Goal: Transaction & Acquisition: Purchase product/service

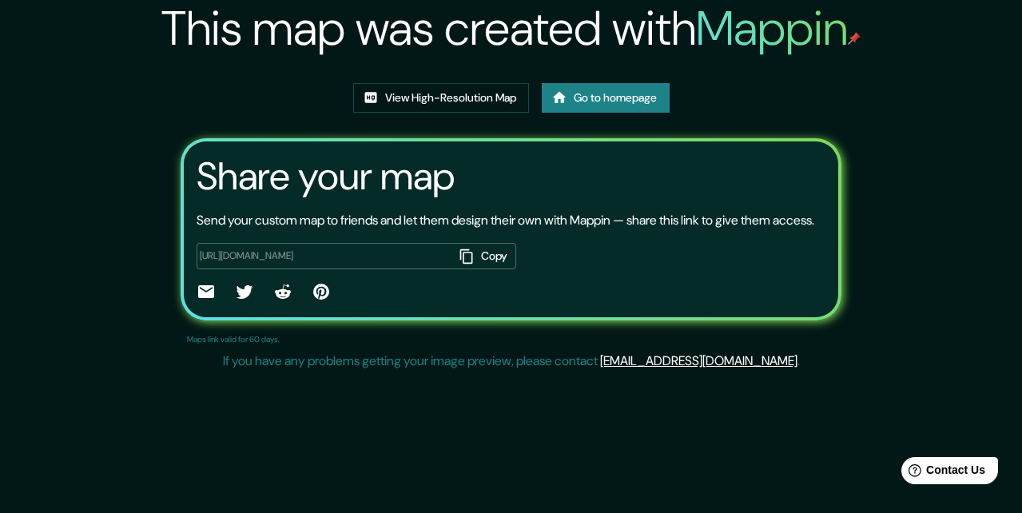
click at [280, 263] on input "[URL][DOMAIN_NAME]" at bounding box center [327, 256] width 254 height 14
click at [305, 263] on input "[URL][DOMAIN_NAME]" at bounding box center [327, 256] width 254 height 14
click at [631, 90] on link "Go to homepage" at bounding box center [606, 98] width 128 height 30
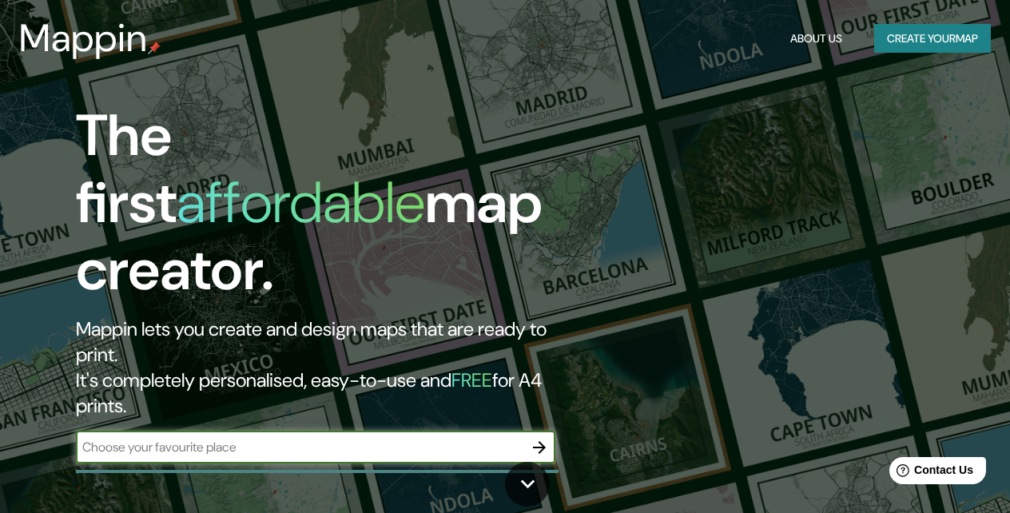
scroll to position [10, 0]
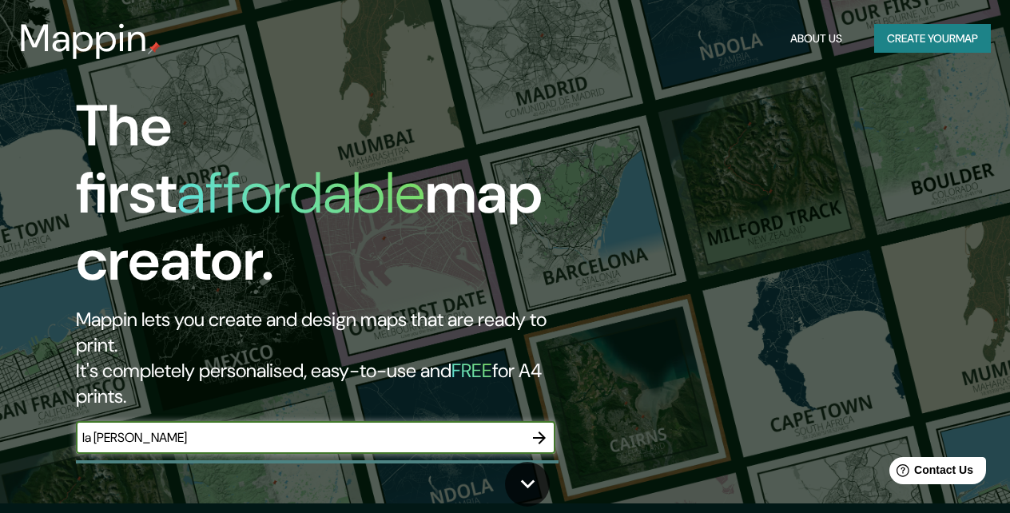
type input "la [PERSON_NAME]"
click at [539, 432] on icon "button" at bounding box center [539, 438] width 13 height 13
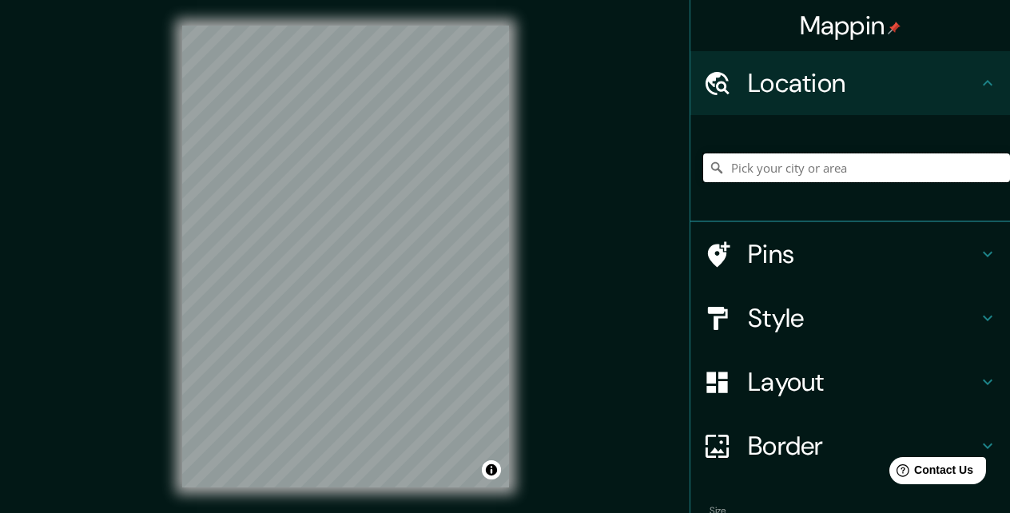
click at [822, 168] on input "Pick your city or area" at bounding box center [856, 167] width 307 height 29
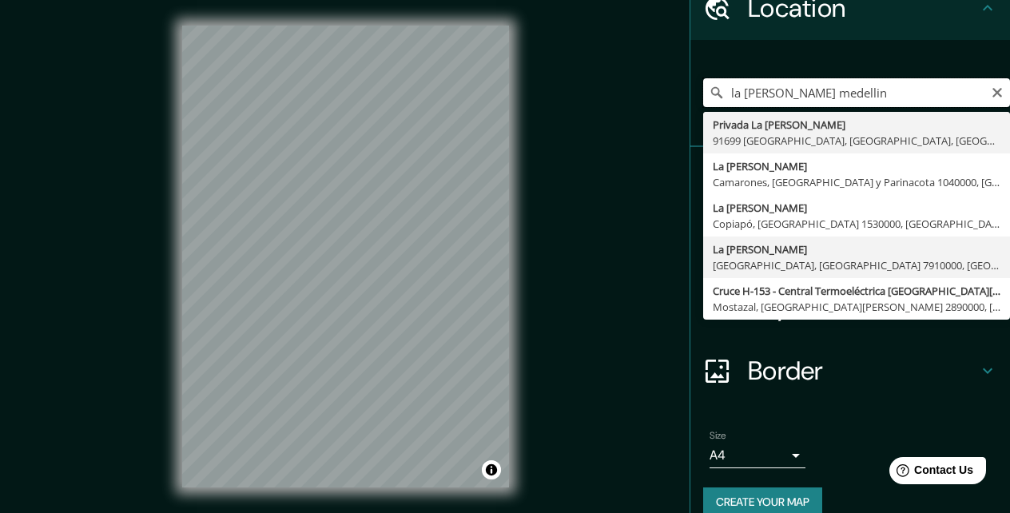
scroll to position [72, 0]
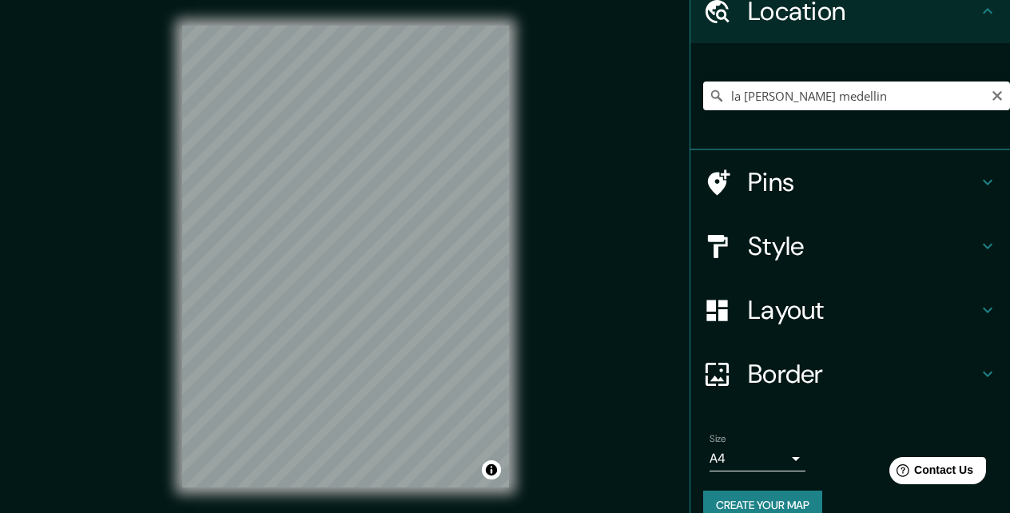
click at [509, 339] on div "© Mapbox © OpenStreetMap Improve this map" at bounding box center [346, 256] width 378 height 513
click at [949, 305] on h4 "Layout" at bounding box center [863, 310] width 230 height 32
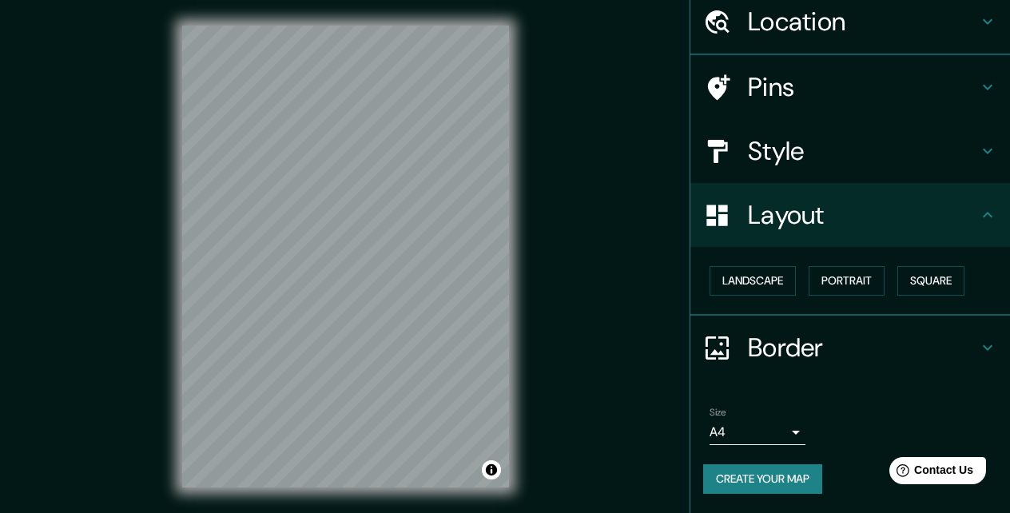
scroll to position [57, 0]
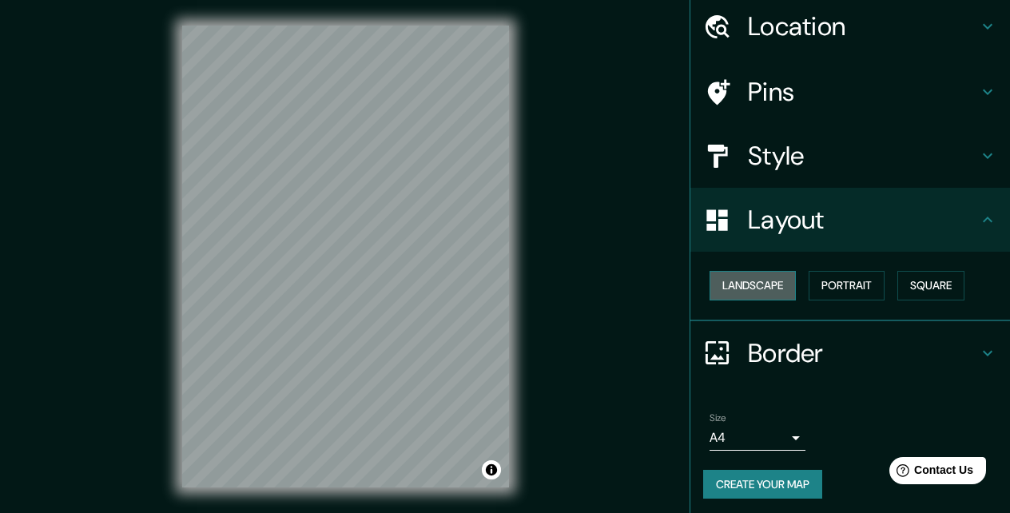
click at [746, 281] on button "Landscape" at bounding box center [753, 286] width 86 height 30
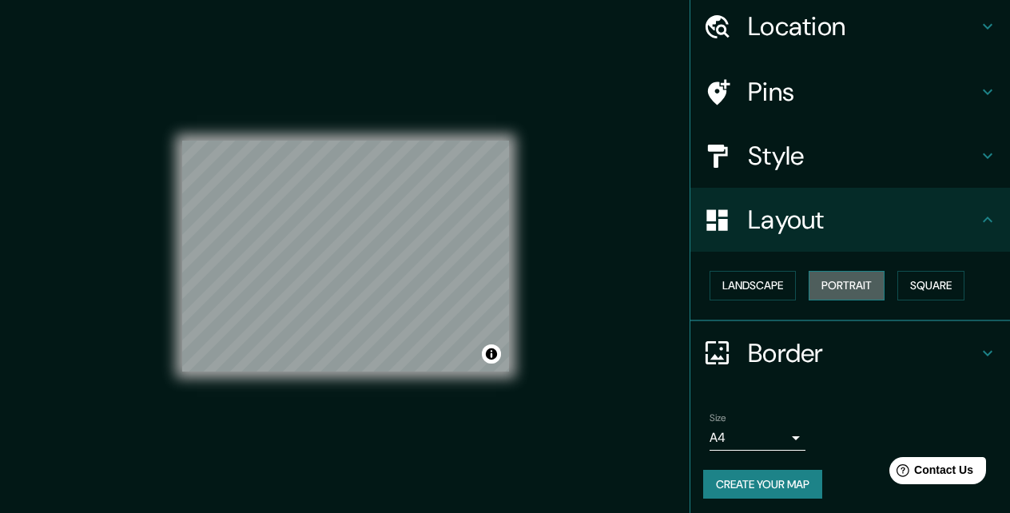
click at [854, 285] on button "Portrait" at bounding box center [847, 286] width 76 height 30
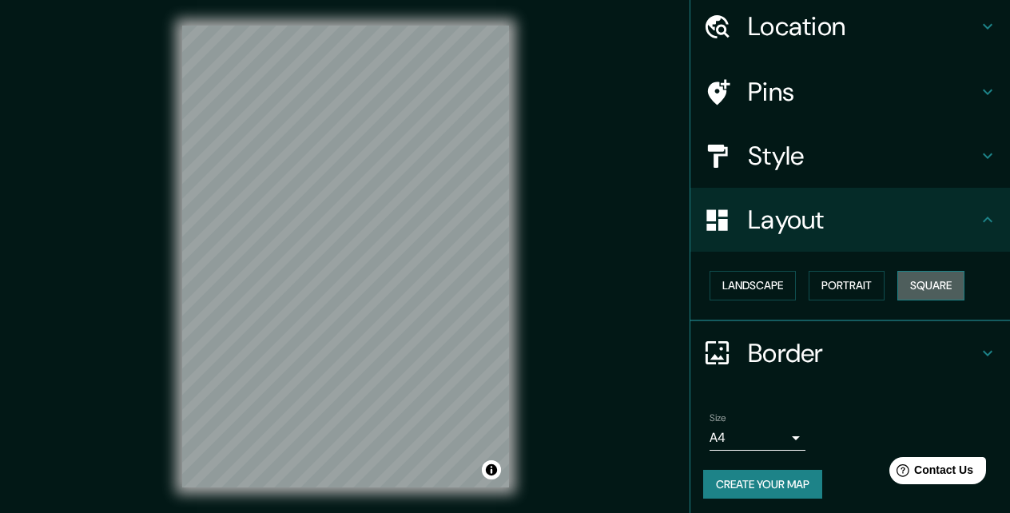
click at [925, 276] on button "Square" at bounding box center [931, 286] width 67 height 30
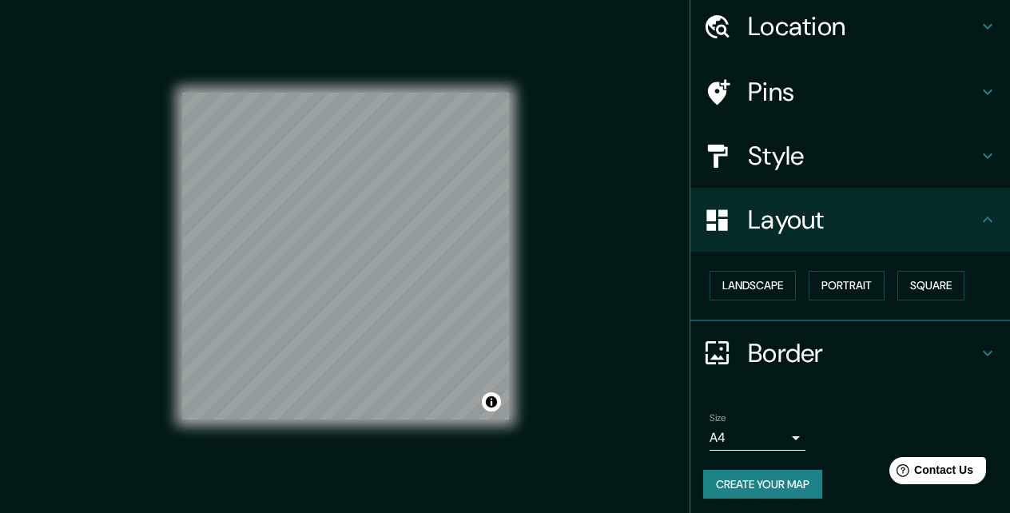
click at [817, 156] on h4 "Style" at bounding box center [863, 156] width 230 height 32
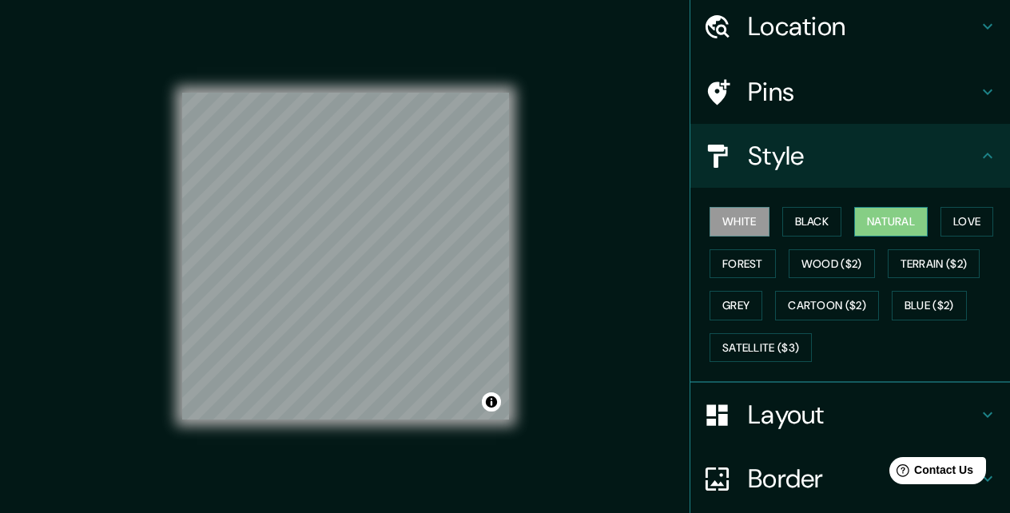
click at [875, 221] on button "Natural" at bounding box center [891, 222] width 74 height 30
click at [947, 35] on h4 "Location" at bounding box center [863, 26] width 230 height 32
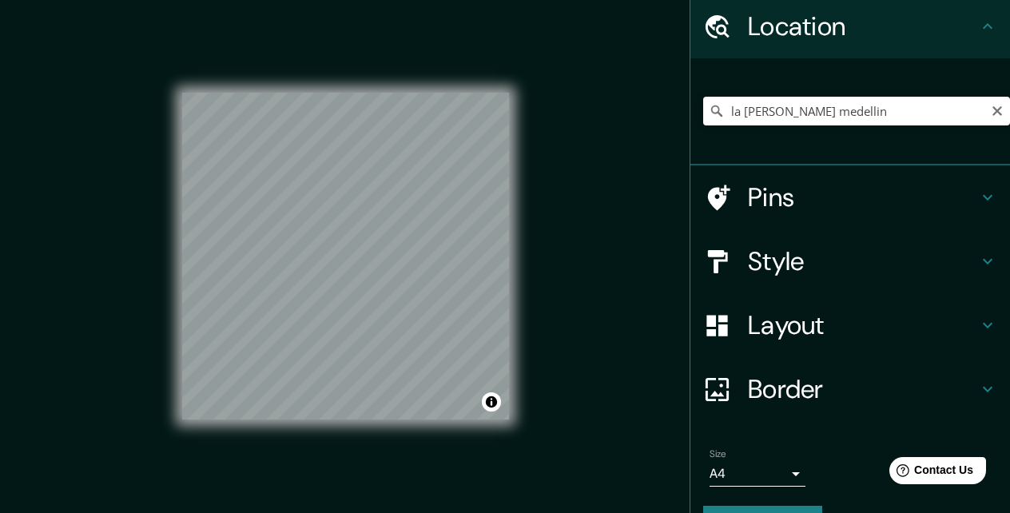
scroll to position [94, 0]
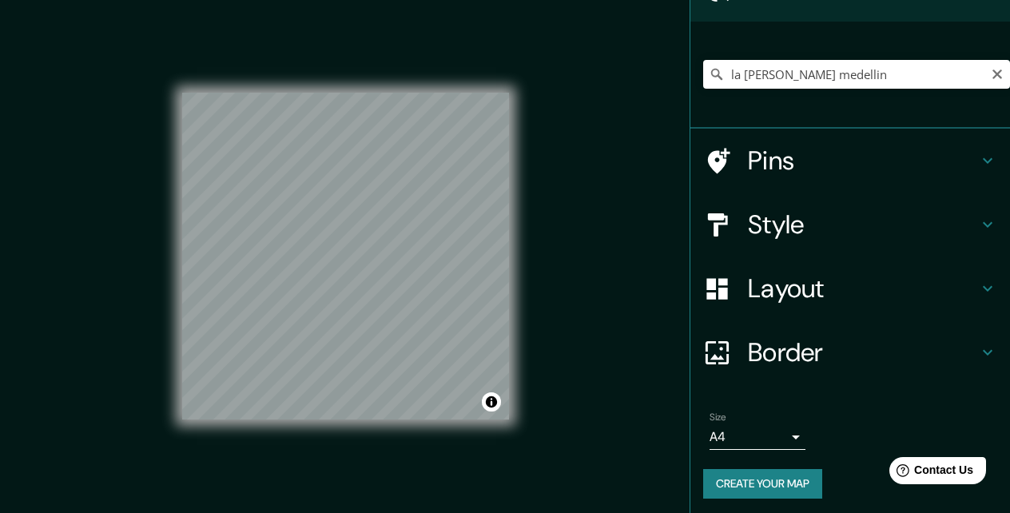
click at [786, 430] on body "Mappin Location [GEOGRAPHIC_DATA][PERSON_NAME] medellin [GEOGRAPHIC_DATA] [GEOG…" at bounding box center [505, 256] width 1010 height 513
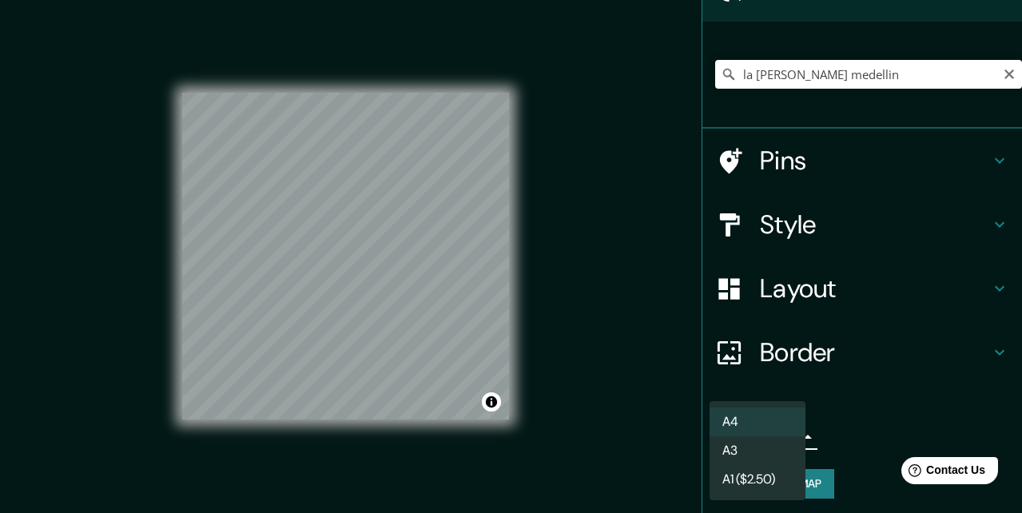
click at [786, 425] on li "A4" at bounding box center [758, 422] width 96 height 29
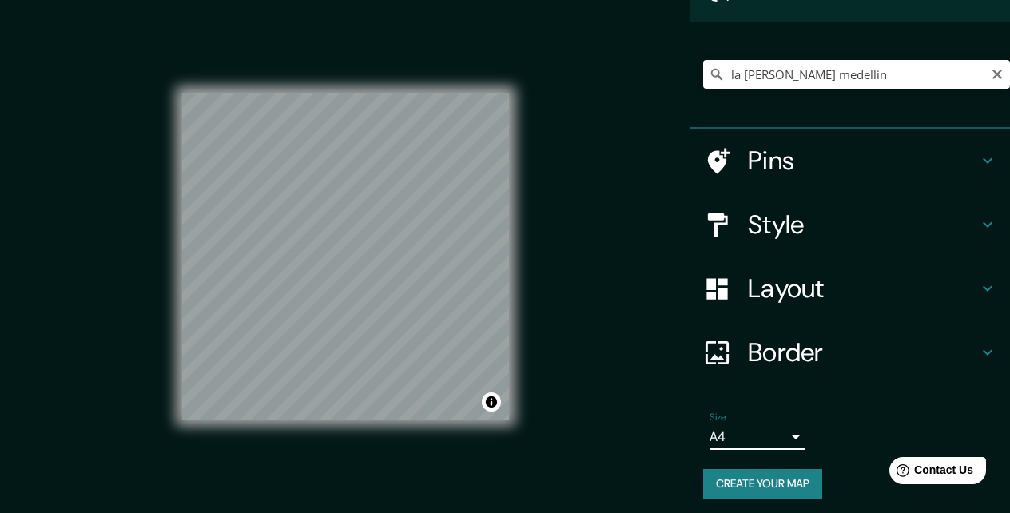
click at [822, 360] on h4 "Border" at bounding box center [863, 352] width 230 height 32
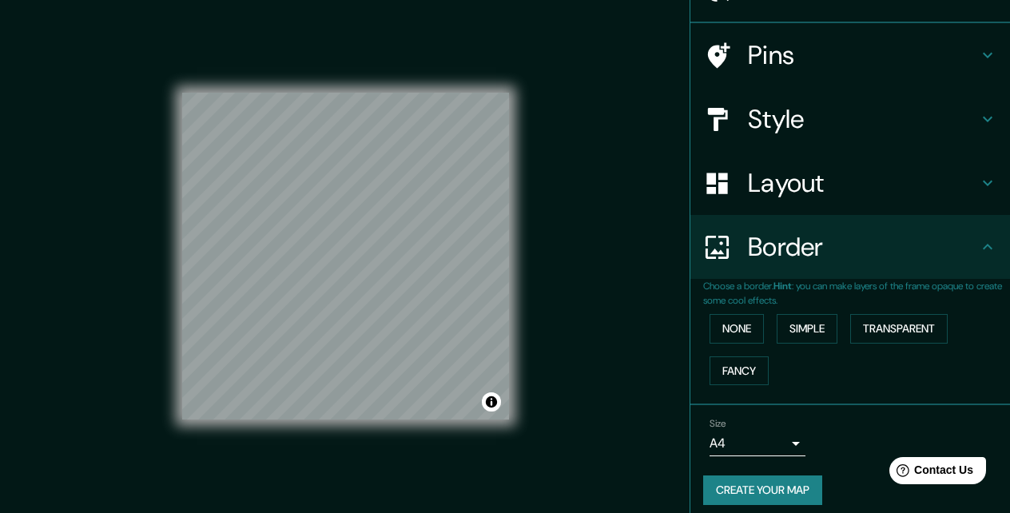
scroll to position [68, 0]
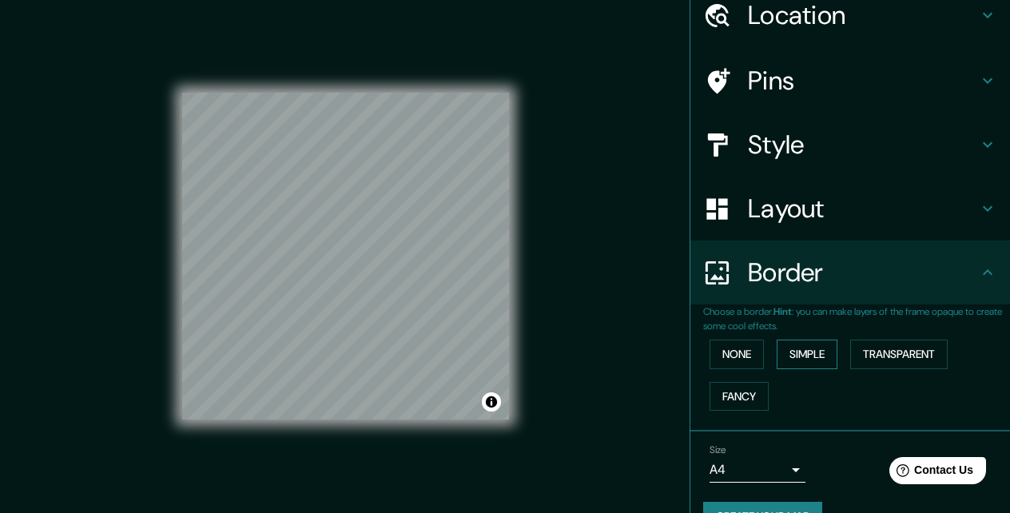
click at [809, 354] on button "Simple" at bounding box center [807, 355] width 61 height 30
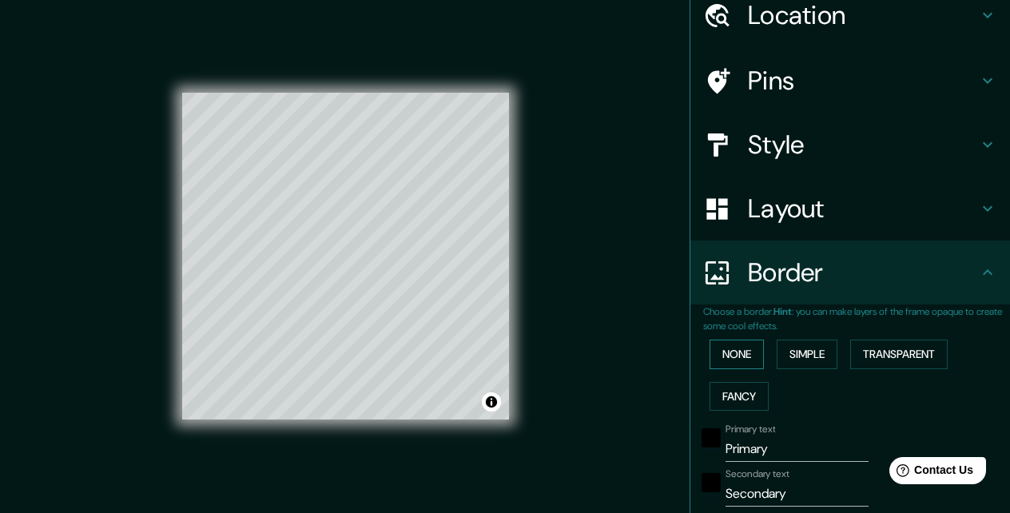
click at [710, 350] on button "None" at bounding box center [737, 355] width 54 height 30
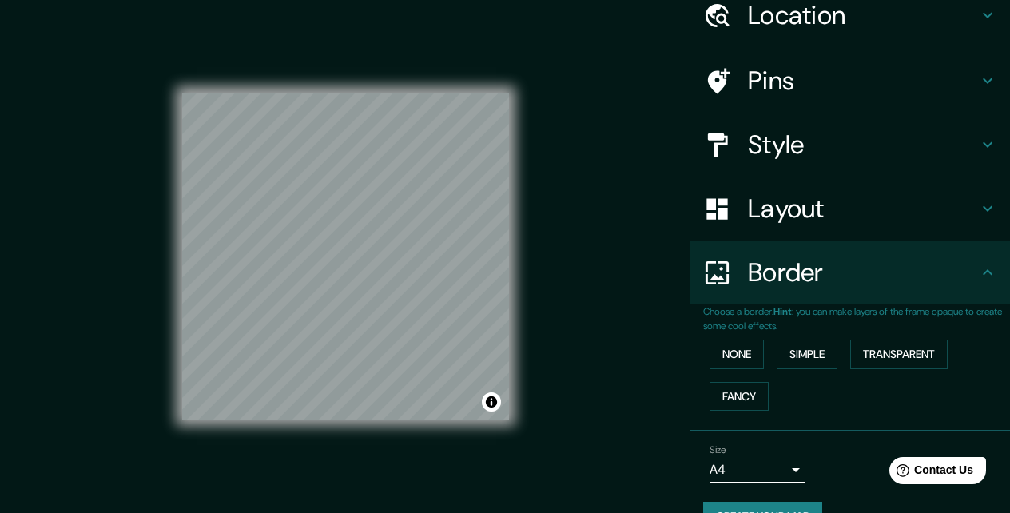
click at [886, 89] on h4 "Pins" at bounding box center [863, 81] width 230 height 32
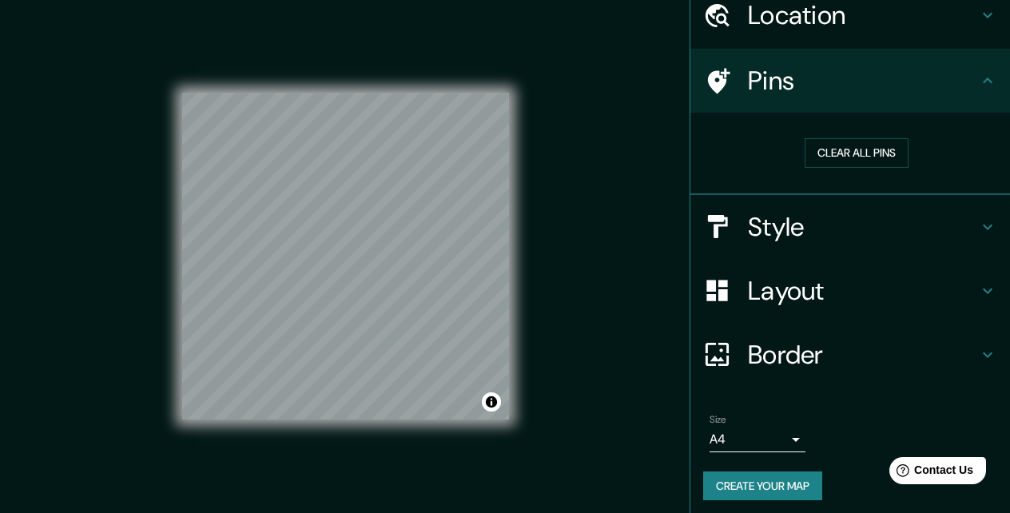
click at [853, 225] on h4 "Style" at bounding box center [863, 227] width 230 height 32
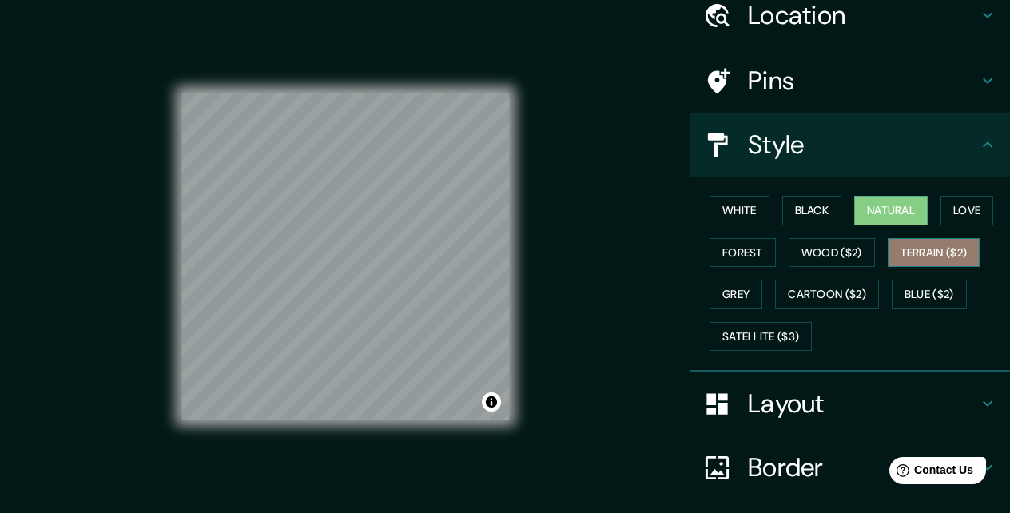
click at [898, 249] on button "Terrain ($2)" at bounding box center [934, 253] width 93 height 30
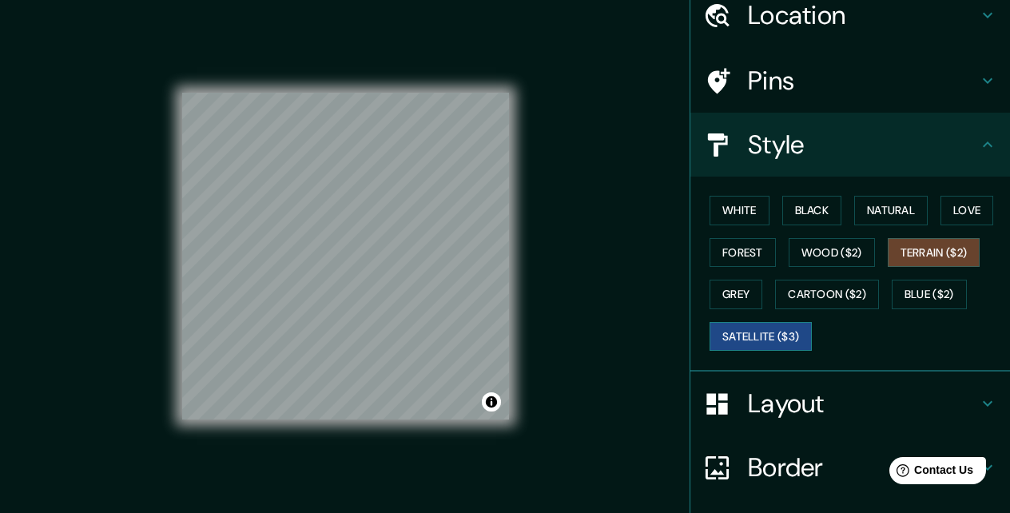
click at [773, 333] on button "Satellite ($3)" at bounding box center [761, 337] width 102 height 30
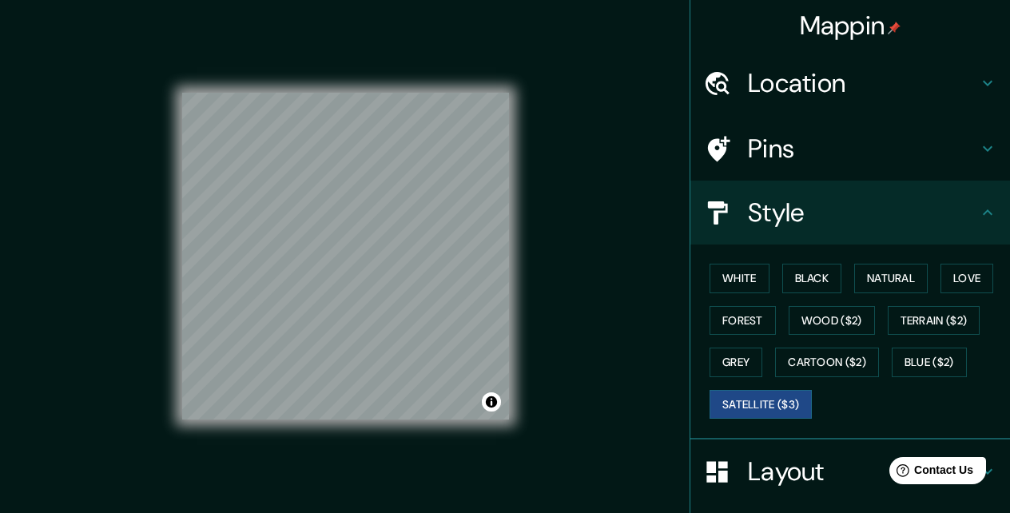
click at [893, 90] on h4 "Location" at bounding box center [863, 83] width 230 height 32
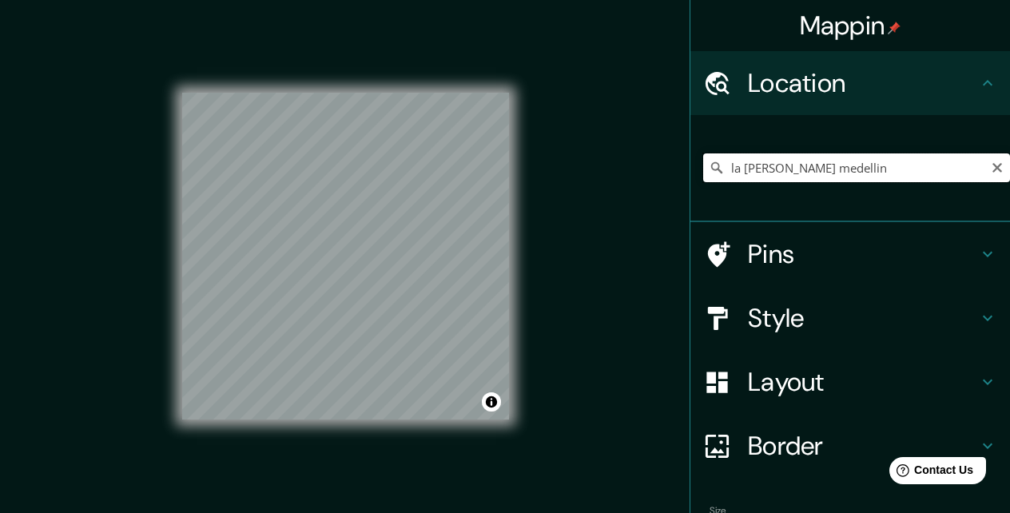
click at [858, 165] on input "la [PERSON_NAME] medellin" at bounding box center [856, 167] width 307 height 29
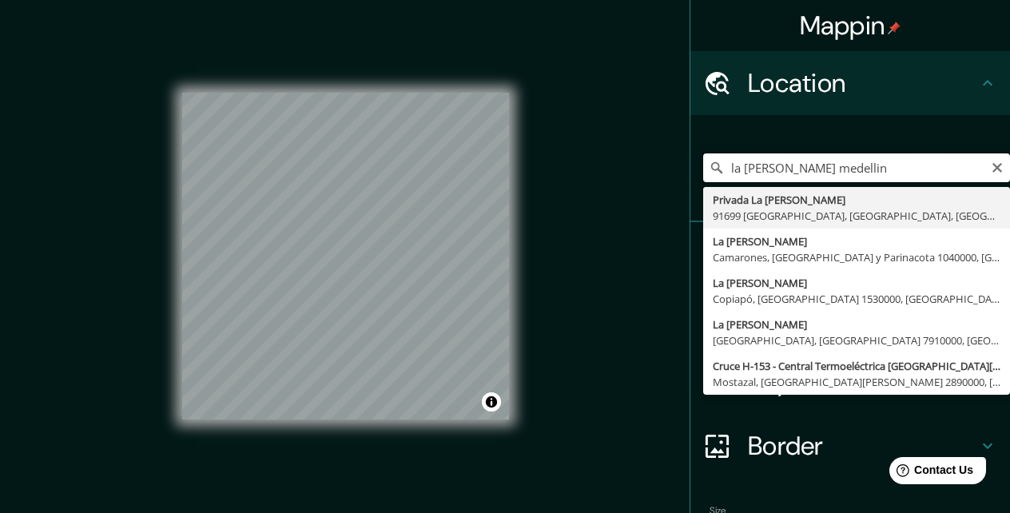
drag, startPoint x: 854, startPoint y: 161, endPoint x: 655, endPoint y: 153, distance: 200.0
click at [655, 153] on div "Mappin Location [GEOGRAPHIC_DATA][PERSON_NAME] medellin [GEOGRAPHIC_DATA] [GEOG…" at bounding box center [505, 269] width 1010 height 539
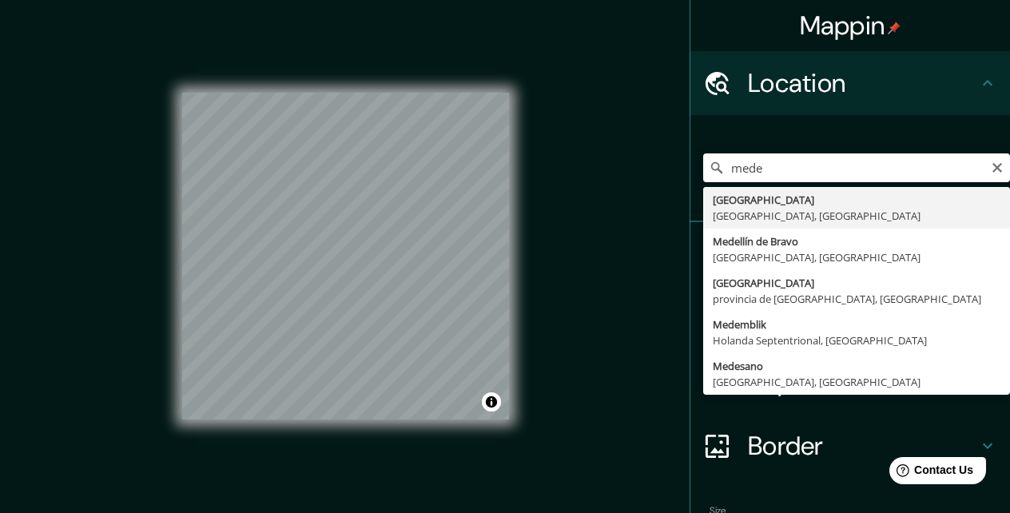
type input "[GEOGRAPHIC_DATA], [GEOGRAPHIC_DATA], [GEOGRAPHIC_DATA]"
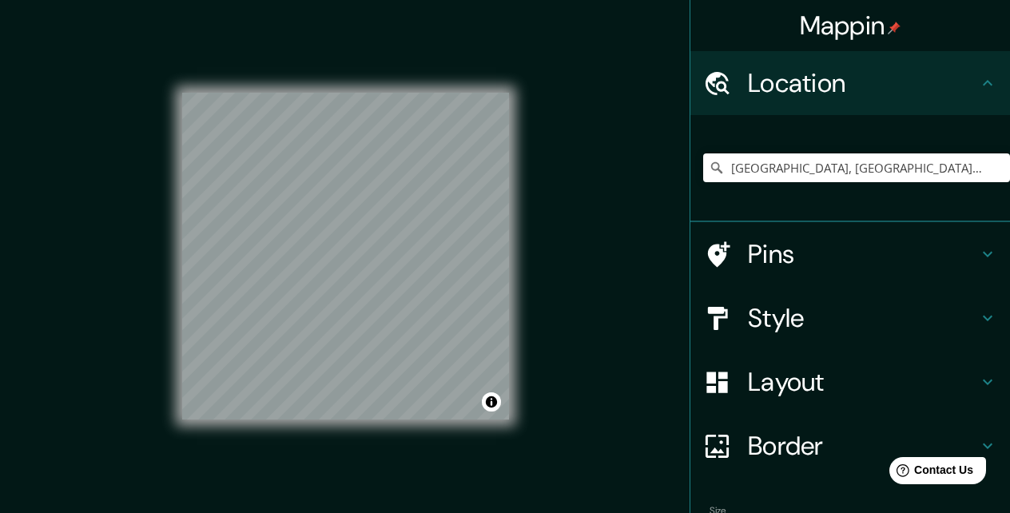
click at [862, 375] on h4 "Layout" at bounding box center [863, 382] width 230 height 32
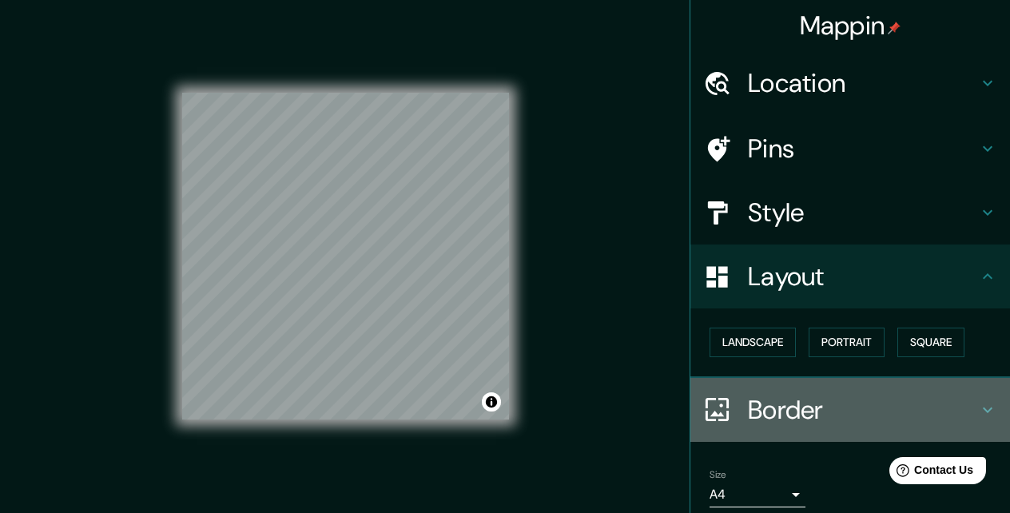
click at [848, 400] on h4 "Border" at bounding box center [863, 410] width 230 height 32
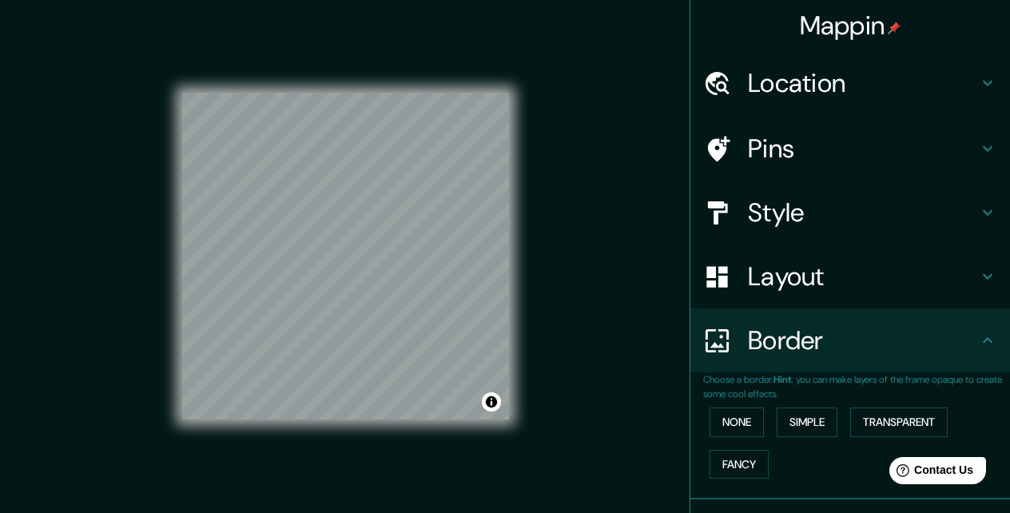
click at [865, 225] on h4 "Style" at bounding box center [863, 213] width 230 height 32
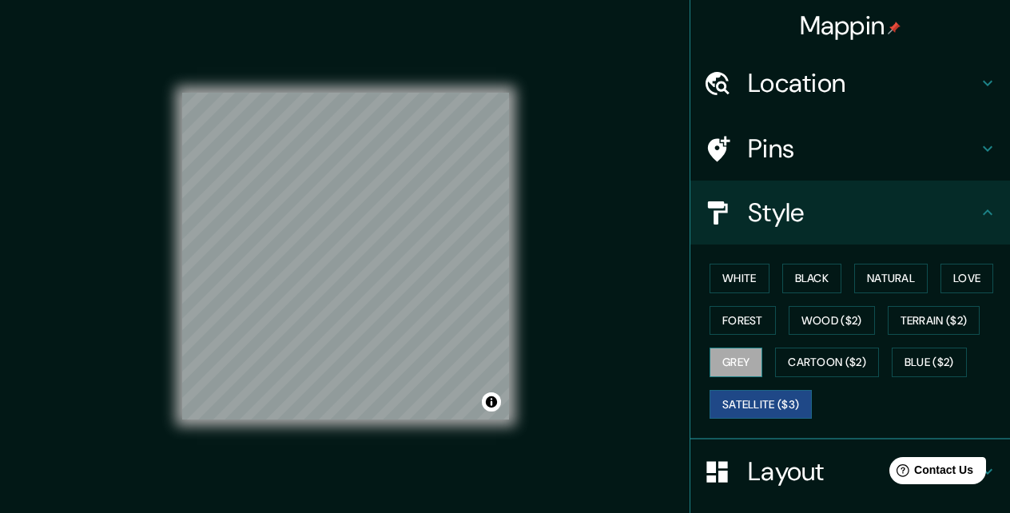
click at [741, 364] on button "Grey" at bounding box center [736, 363] width 53 height 30
click at [762, 320] on button "Forest" at bounding box center [743, 321] width 66 height 30
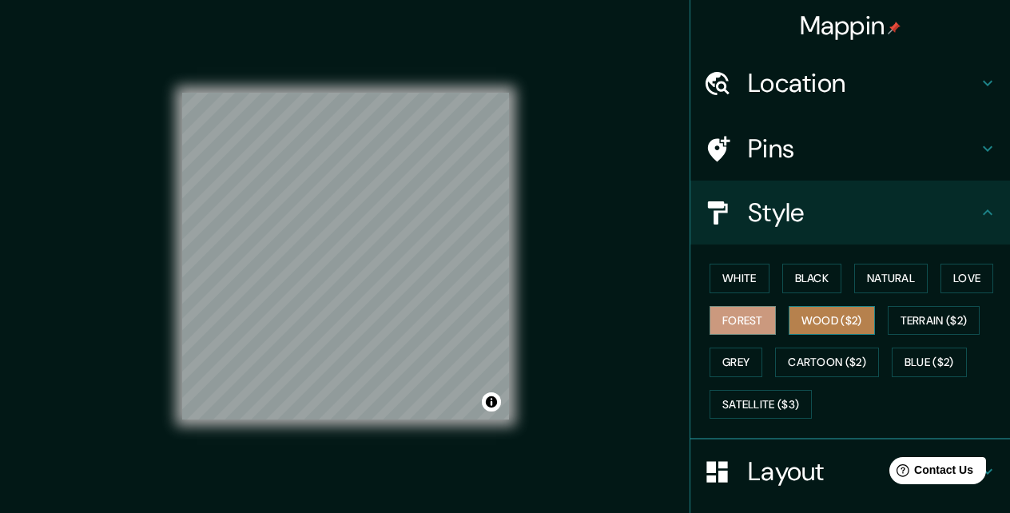
click at [816, 310] on button "Wood ($2)" at bounding box center [832, 321] width 86 height 30
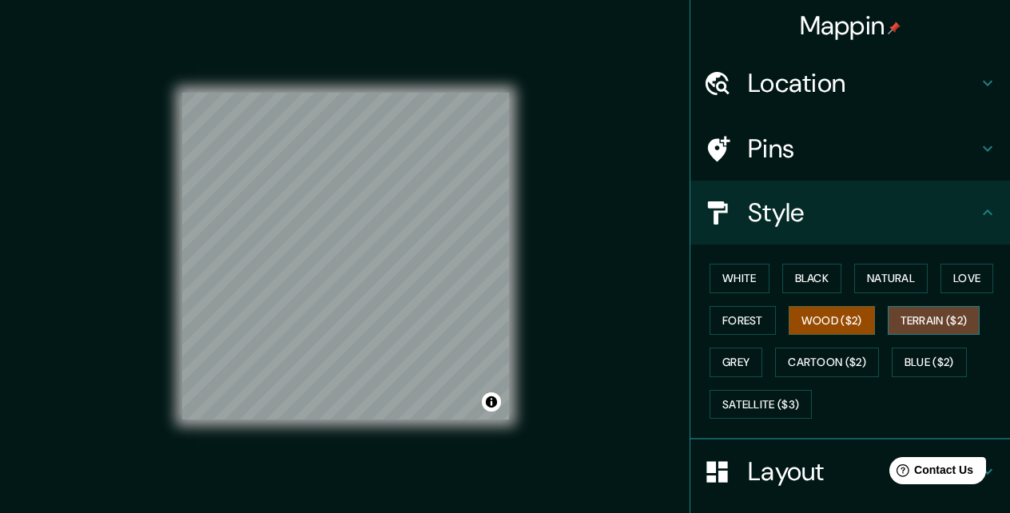
click at [907, 317] on button "Terrain ($2)" at bounding box center [934, 321] width 93 height 30
click at [830, 318] on button "Wood ($2)" at bounding box center [832, 321] width 86 height 30
click at [954, 282] on button "Love" at bounding box center [967, 279] width 53 height 30
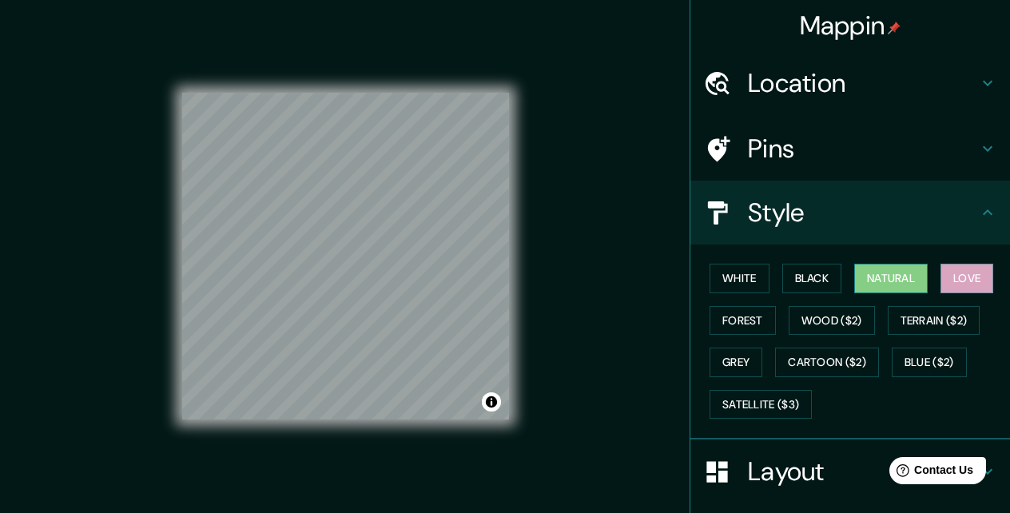
click at [870, 287] on button "Natural" at bounding box center [891, 279] width 74 height 30
click at [789, 408] on button "Satellite ($3)" at bounding box center [761, 405] width 102 height 30
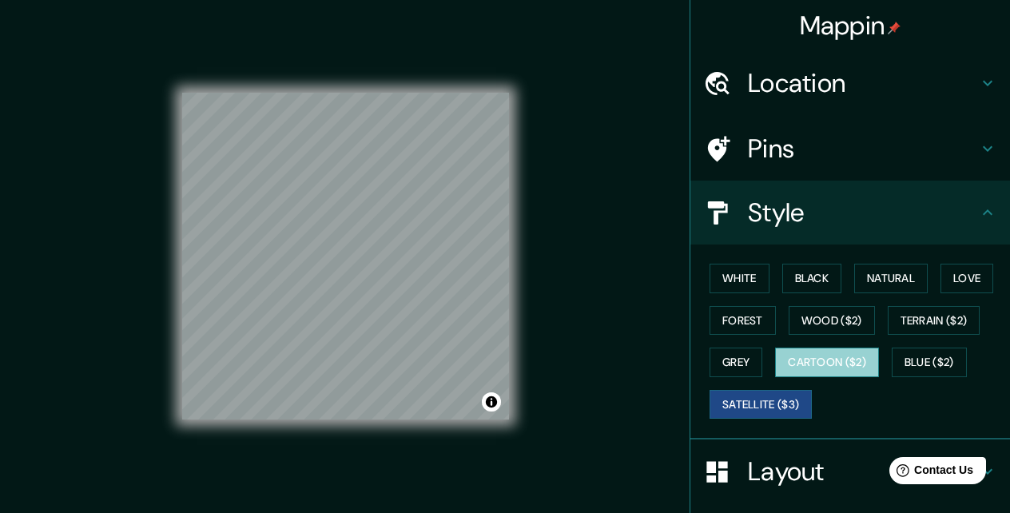
click at [812, 358] on button "Cartoon ($2)" at bounding box center [827, 363] width 104 height 30
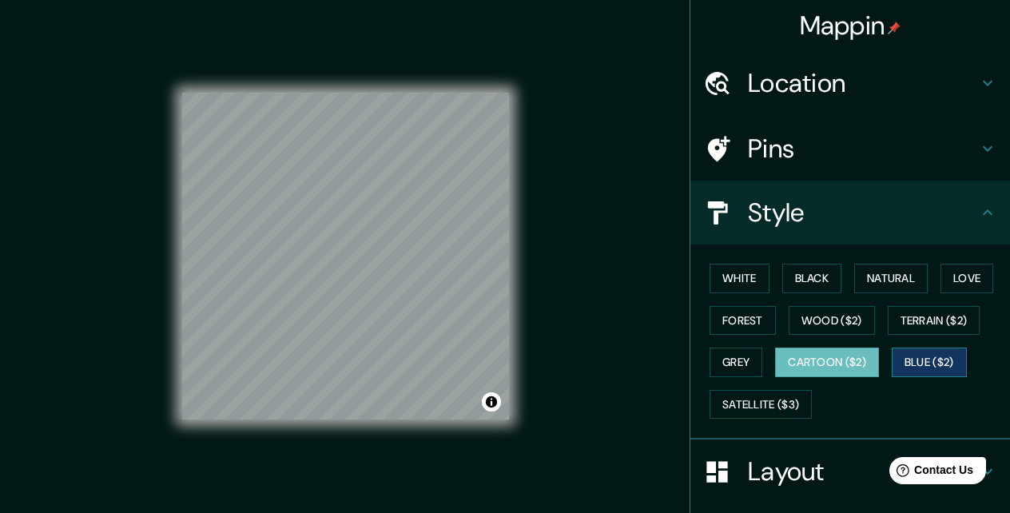
click at [928, 368] on button "Blue ($2)" at bounding box center [929, 363] width 75 height 30
click at [830, 352] on button "Cartoon ($2)" at bounding box center [827, 363] width 104 height 30
click at [733, 315] on button "Forest" at bounding box center [743, 321] width 66 height 30
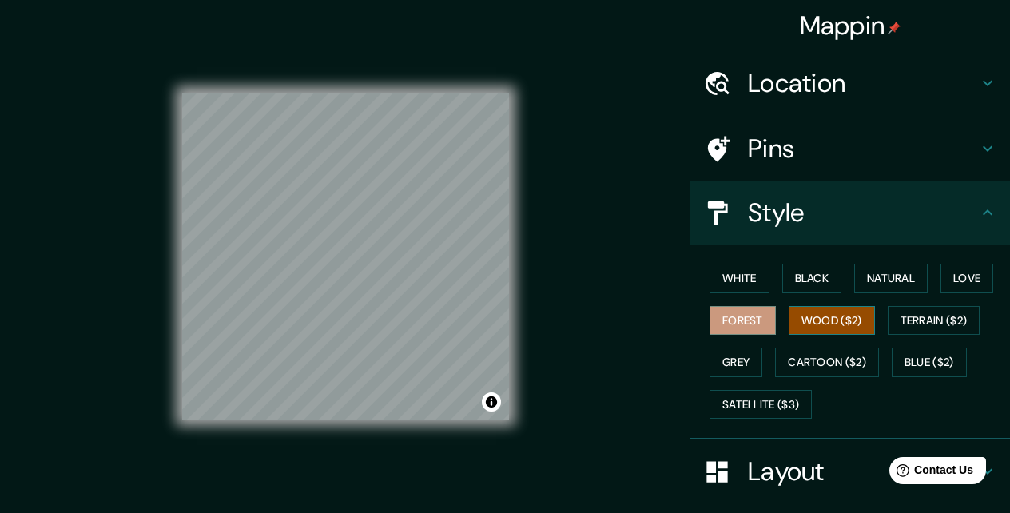
click at [789, 307] on button "Wood ($2)" at bounding box center [832, 321] width 86 height 30
click at [932, 326] on button "Terrain ($2)" at bounding box center [934, 321] width 93 height 30
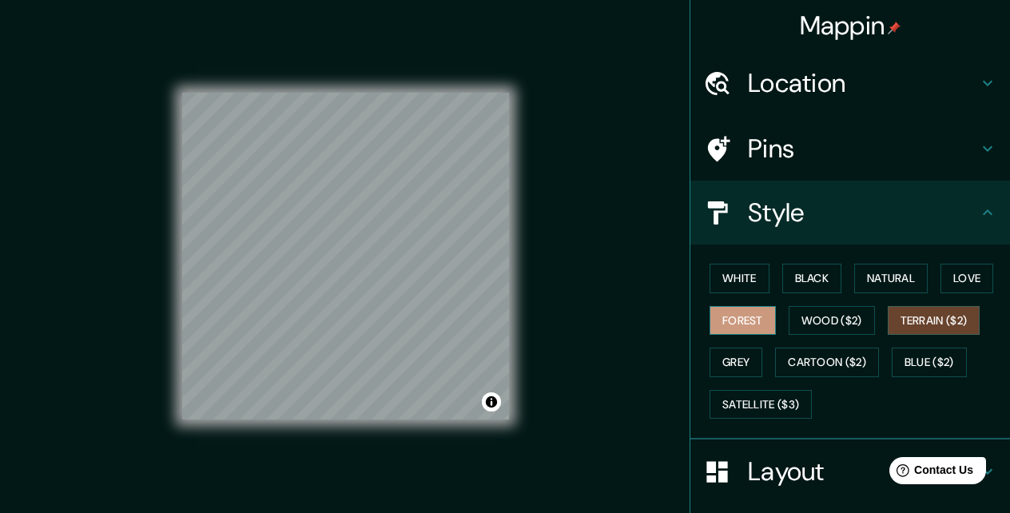
click at [753, 312] on button "Forest" at bounding box center [743, 321] width 66 height 30
click at [977, 275] on button "Love" at bounding box center [967, 279] width 53 height 30
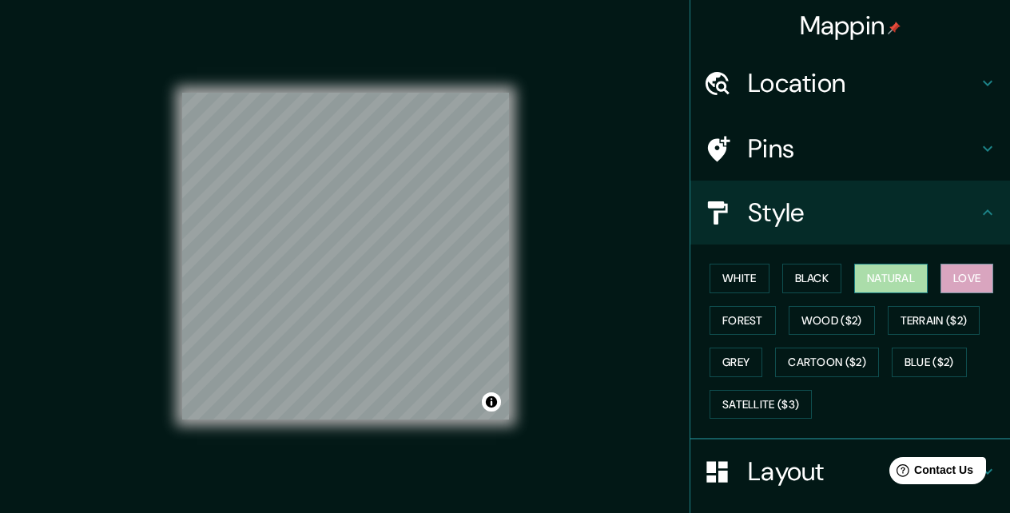
click at [861, 280] on button "Natural" at bounding box center [891, 279] width 74 height 30
click at [794, 283] on button "Black" at bounding box center [812, 279] width 60 height 30
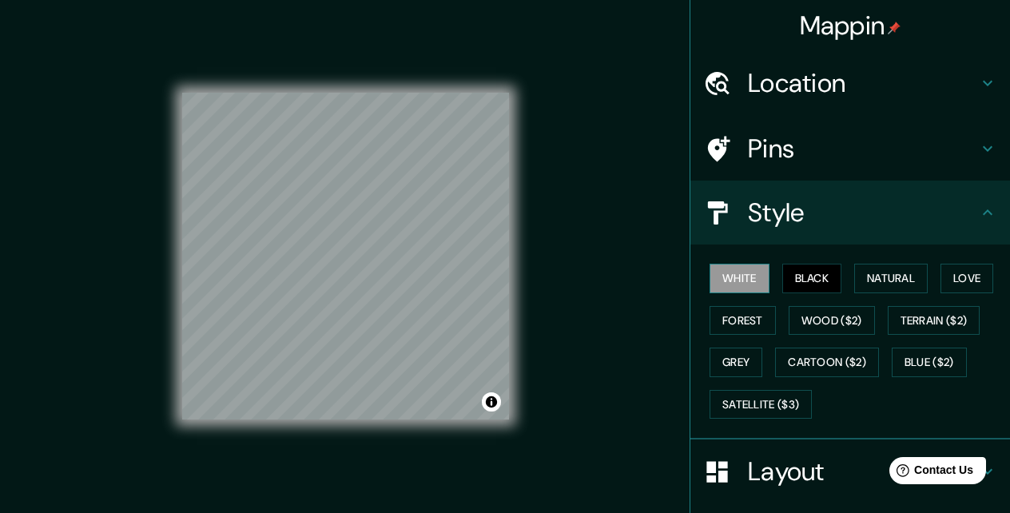
click at [748, 282] on button "White" at bounding box center [740, 279] width 60 height 30
click at [751, 319] on button "Forest" at bounding box center [743, 321] width 66 height 30
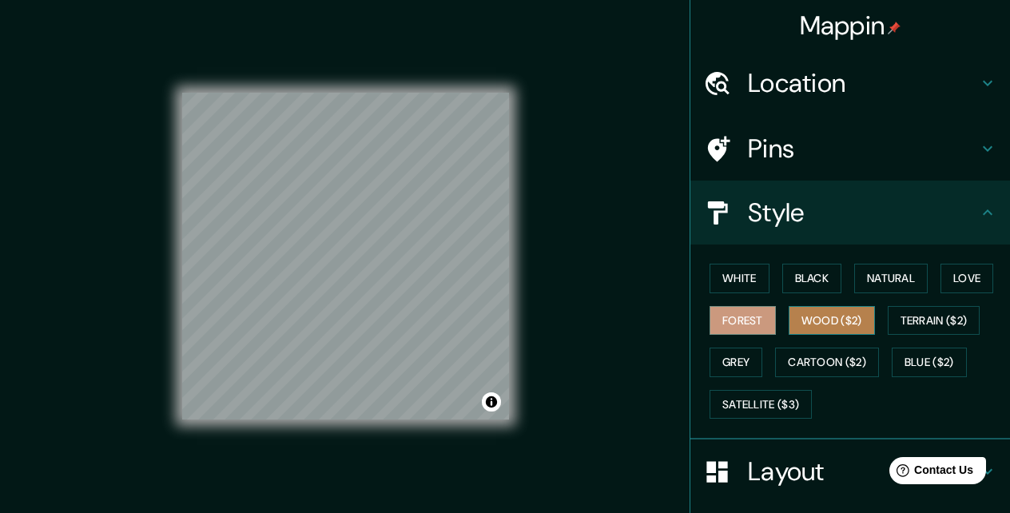
click at [814, 315] on button "Wood ($2)" at bounding box center [832, 321] width 86 height 30
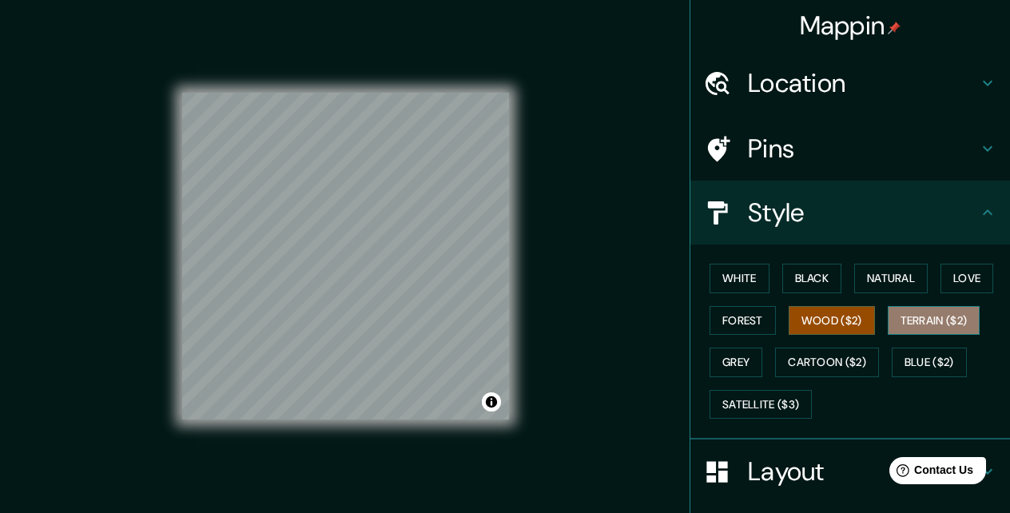
click at [946, 324] on button "Terrain ($2)" at bounding box center [934, 321] width 93 height 30
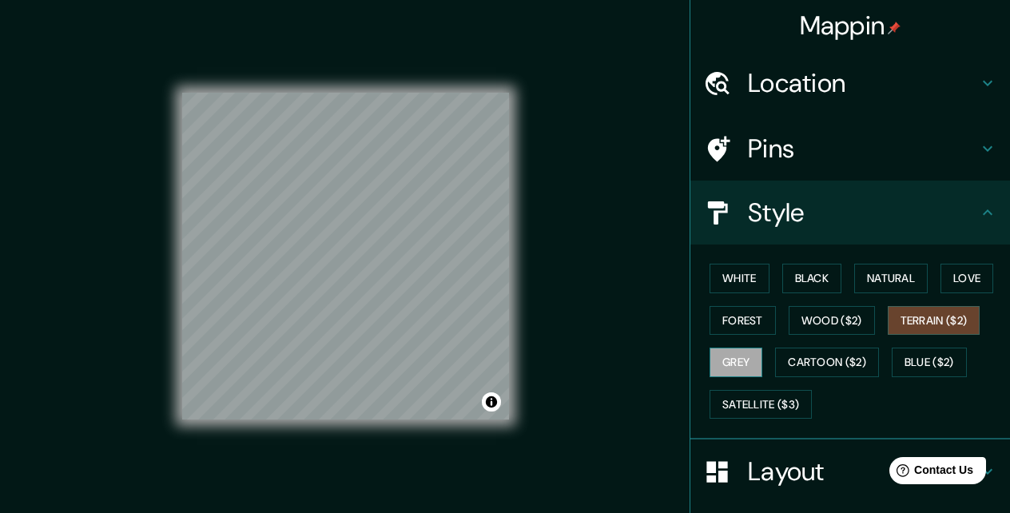
click at [725, 348] on button "Grey" at bounding box center [736, 363] width 53 height 30
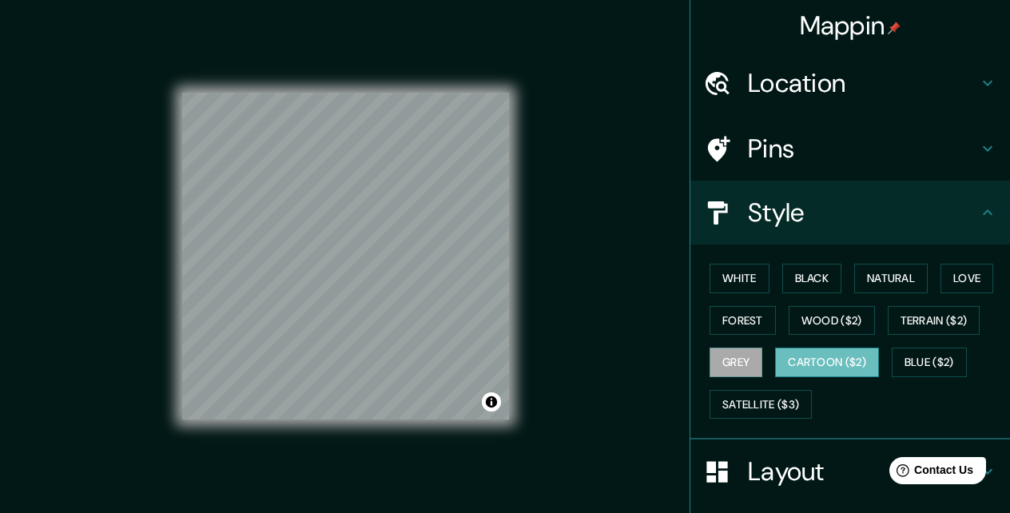
click at [804, 360] on button "Cartoon ($2)" at bounding box center [827, 363] width 104 height 30
click at [924, 364] on button "Blue ($2)" at bounding box center [929, 363] width 75 height 30
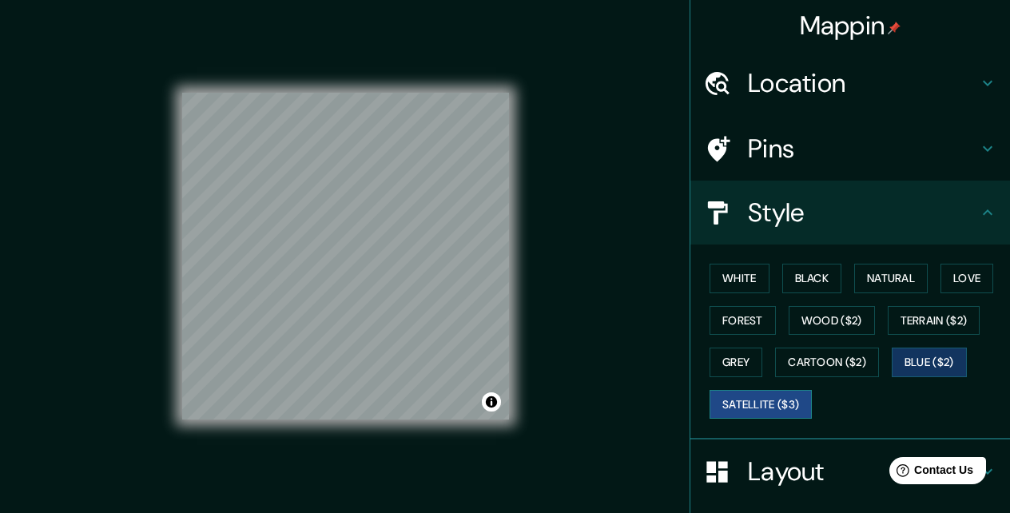
click at [770, 405] on button "Satellite ($3)" at bounding box center [761, 405] width 102 height 30
click at [879, 272] on button "Natural" at bounding box center [891, 279] width 74 height 30
